Goal: Task Accomplishment & Management: Manage account settings

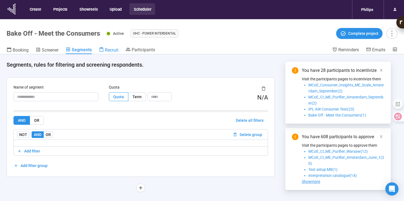
click at [117, 52] on span "Recruit" at bounding box center [111, 50] width 13 height 5
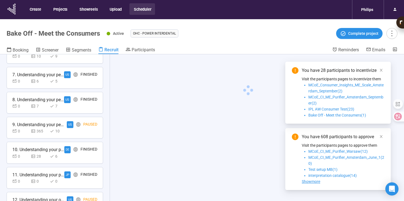
scroll to position [240, 0]
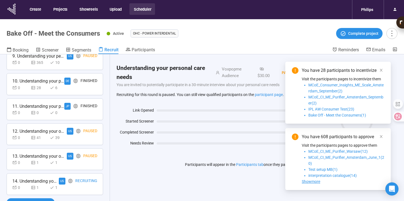
click at [76, 190] on div "0 1 1" at bounding box center [54, 188] width 85 height 6
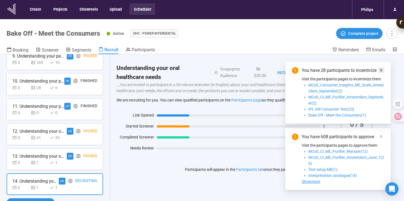
click at [382, 70] on icon "close" at bounding box center [381, 70] width 4 height 4
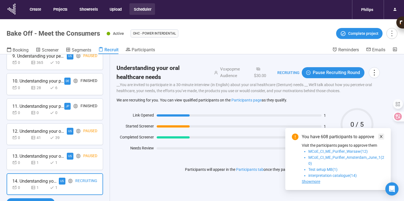
click at [380, 136] on icon "close" at bounding box center [381, 137] width 4 height 4
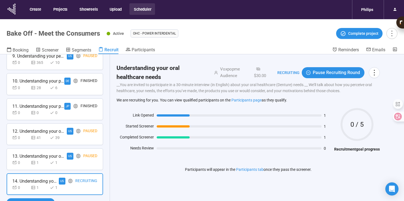
click at [68, 161] on div "0 1 1" at bounding box center [54, 163] width 85 height 6
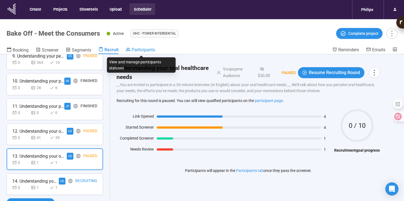
click at [130, 51] on icon at bounding box center [128, 49] width 5 height 5
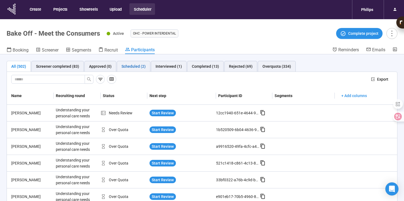
click at [134, 66] on div "Scheduled (2)" at bounding box center [133, 66] width 24 height 6
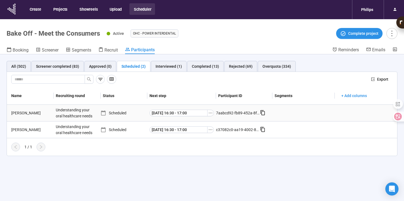
click at [19, 113] on div "[PERSON_NAME]" at bounding box center [31, 113] width 44 height 6
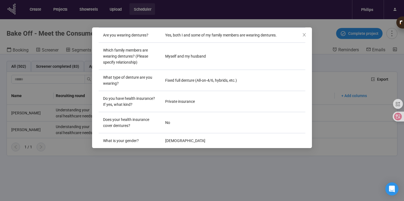
scroll to position [141, 0]
click at [302, 34] on icon "close" at bounding box center [304, 35] width 4 height 4
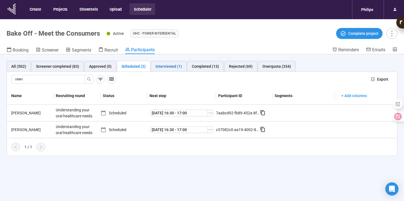
click at [170, 68] on div "Interviewed (1)" at bounding box center [168, 66] width 26 height 6
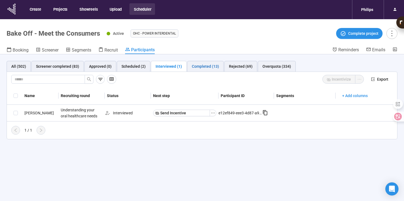
click at [204, 68] on div "Completed (13)" at bounding box center [205, 66] width 27 height 6
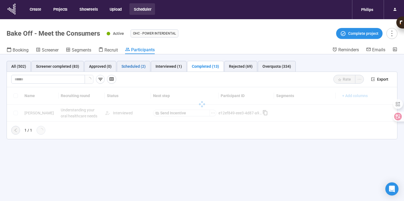
click at [136, 66] on div "Scheduled (2)" at bounding box center [133, 66] width 24 height 6
